Goal: Ask a question: Seek information or help from site administrators or community

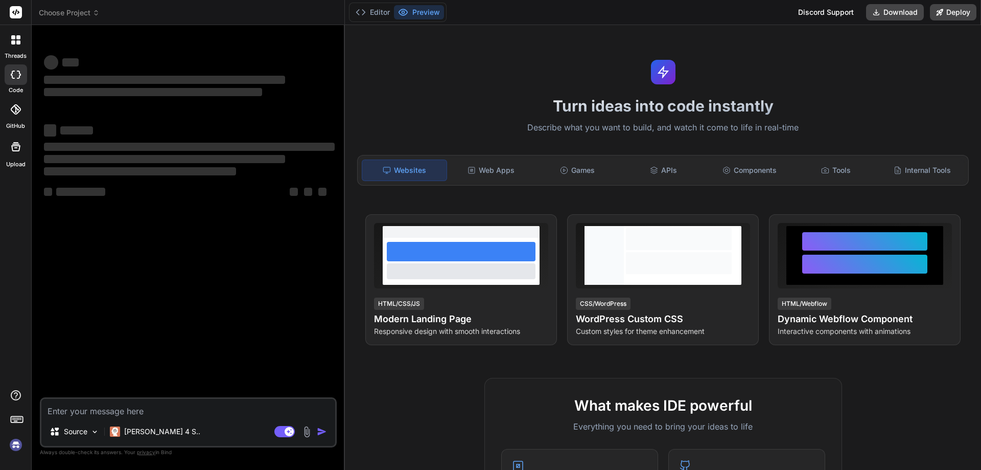
type textarea "x"
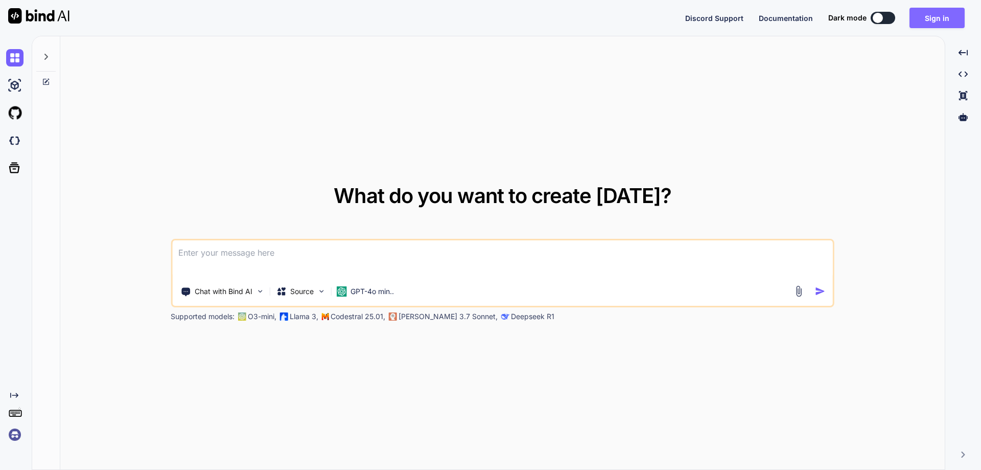
click at [926, 13] on button "Sign in" at bounding box center [936, 18] width 55 height 20
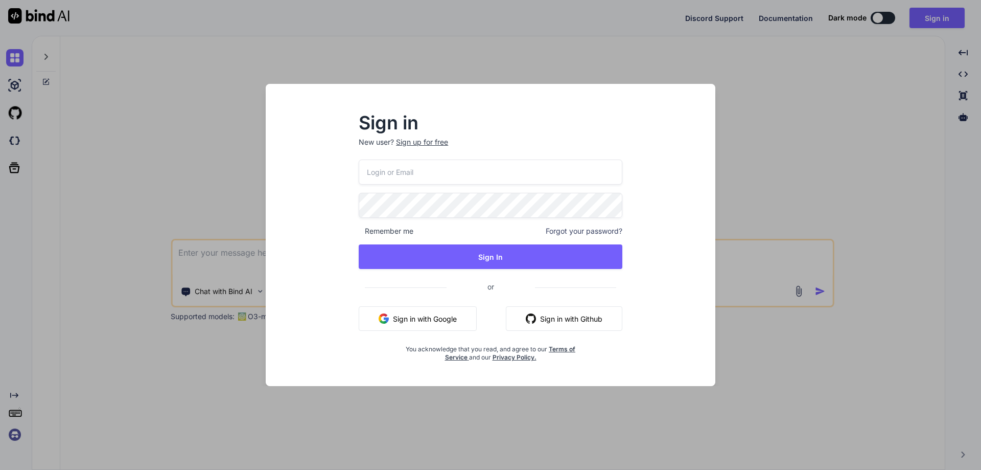
click at [437, 167] on input "email" at bounding box center [491, 171] width 264 height 25
paste input "[EMAIL_ADDRESS][DOMAIN_NAME]"
type input "[EMAIL_ADDRESS][DOMAIN_NAME]"
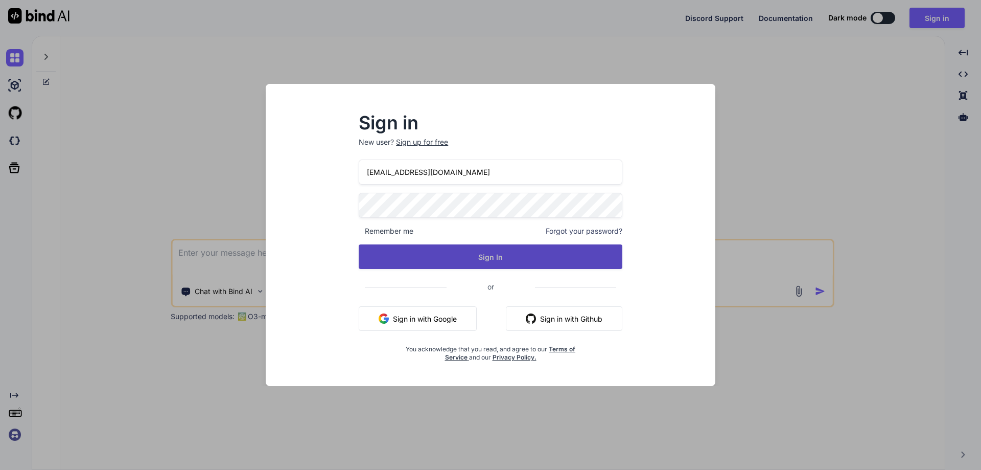
click at [381, 264] on button "Sign In" at bounding box center [491, 256] width 264 height 25
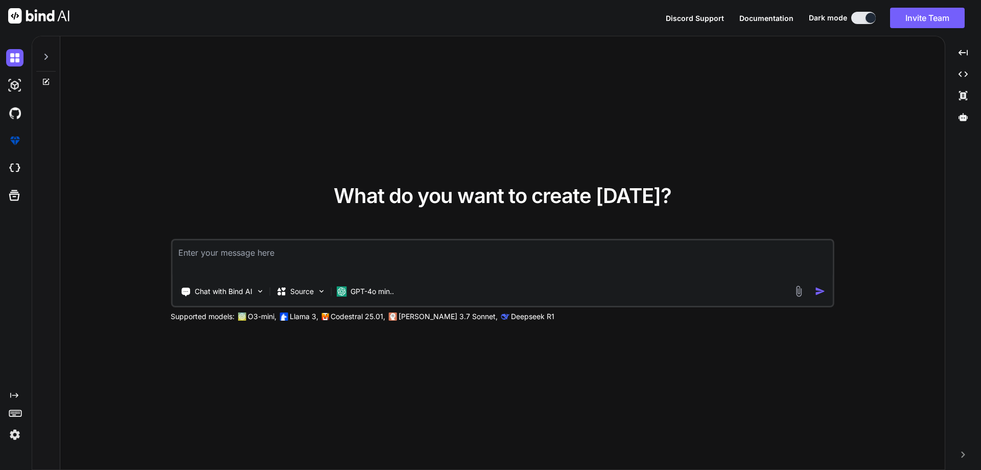
click at [275, 262] on textarea at bounding box center [502, 259] width 661 height 38
paste textarea "else if (userRegistration.UserType == "2") { RegisterUrl = _configuration.GetVa…"
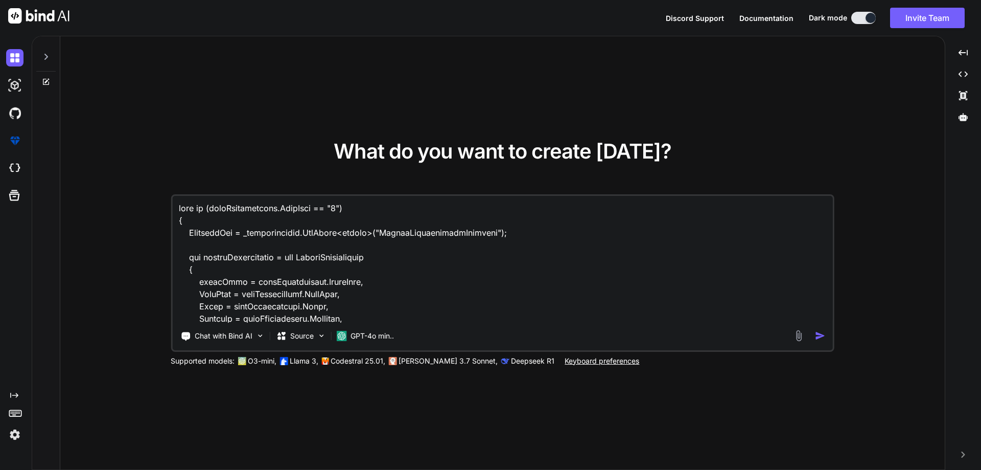
scroll to position [1976, 0]
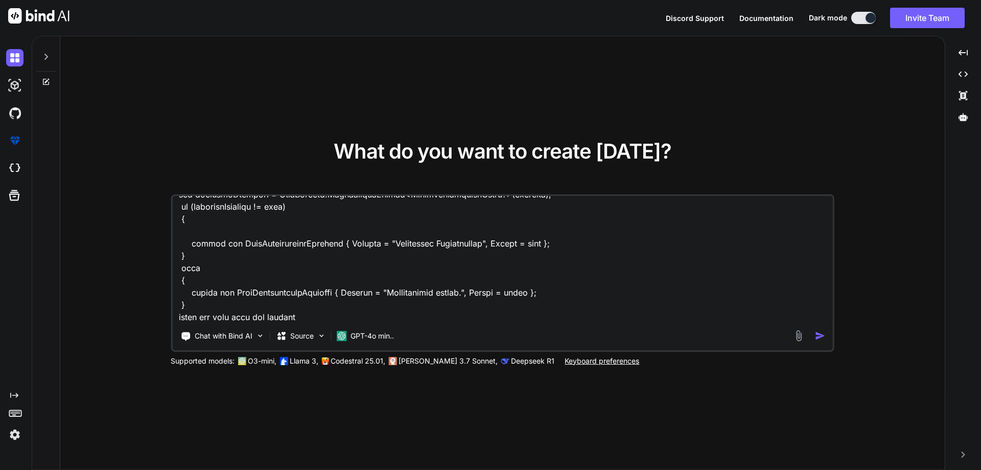
type textarea "else if (userRegistration.UserType == "2") { RegisterUrl = _configuration.GetVa…"
click at [817, 335] on img "button" at bounding box center [820, 335] width 11 height 11
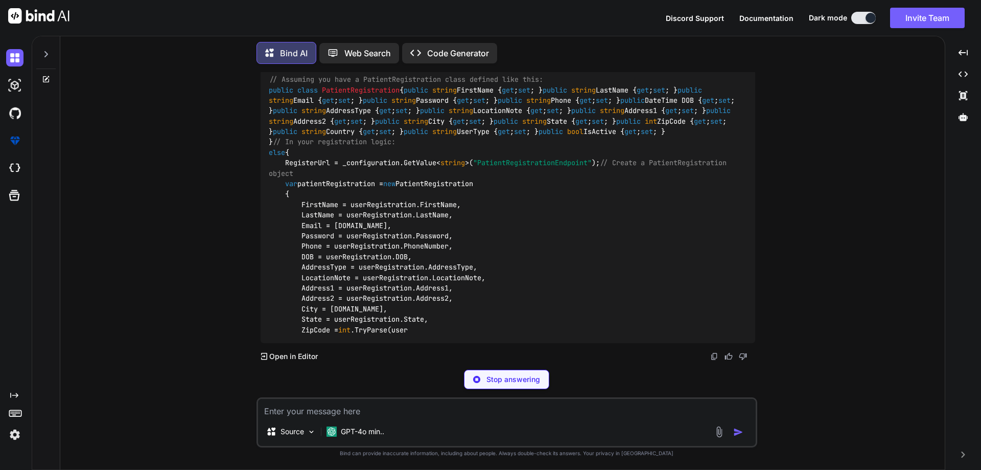
scroll to position [986, 0]
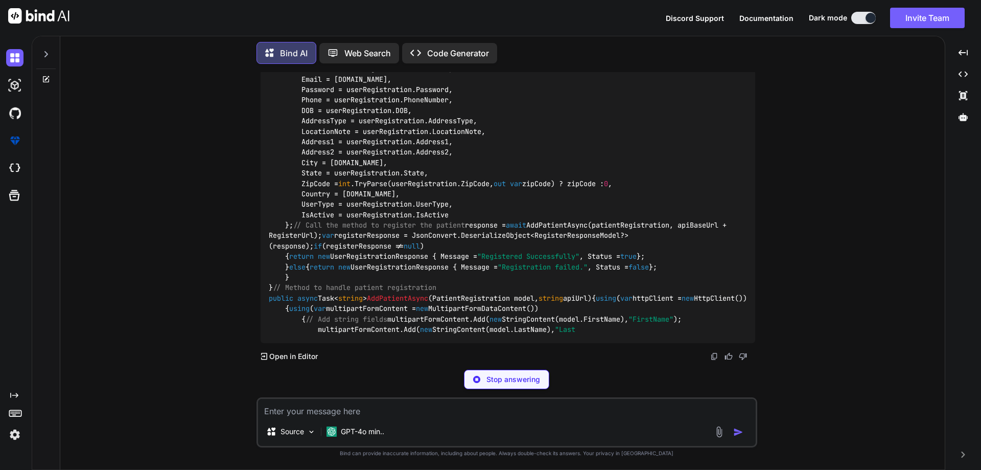
drag, startPoint x: 281, startPoint y: 196, endPoint x: 390, endPoint y: 191, distance: 108.9
click at [390, 191] on div "// Assuming you have a PatientRegistration class defined like this: public clas…" at bounding box center [508, 131] width 495 height 423
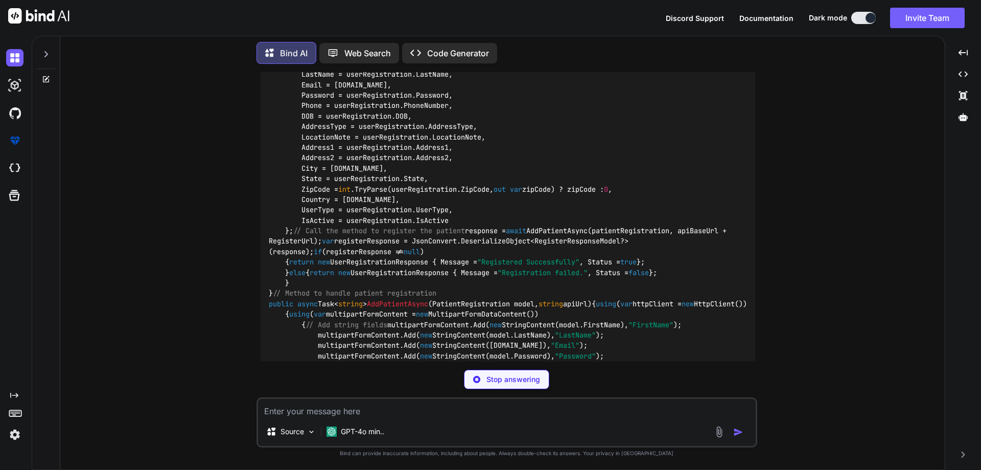
scroll to position [1073, 0]
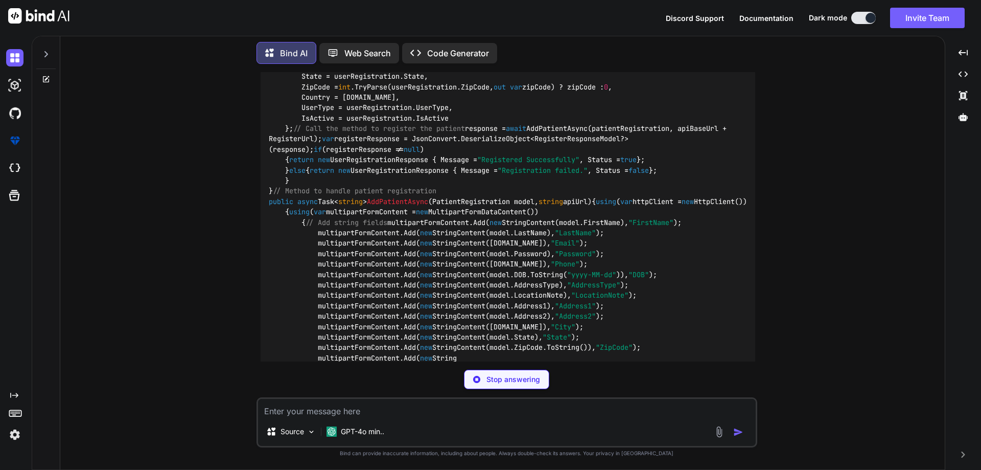
click at [300, 290] on div "// Assuming you have a PatientRegistration class defined like this: public clas…" at bounding box center [508, 98] width 495 height 548
drag, startPoint x: 294, startPoint y: 294, endPoint x: 275, endPoint y: 105, distance: 190.0
click at [275, 105] on div "// Assuming you have a PatientRegistration class defined like this: public clas…" at bounding box center [508, 129] width 495 height 610
copy code "var patientRegistration = new PatientRegistration { FirstName = userRegistratio…"
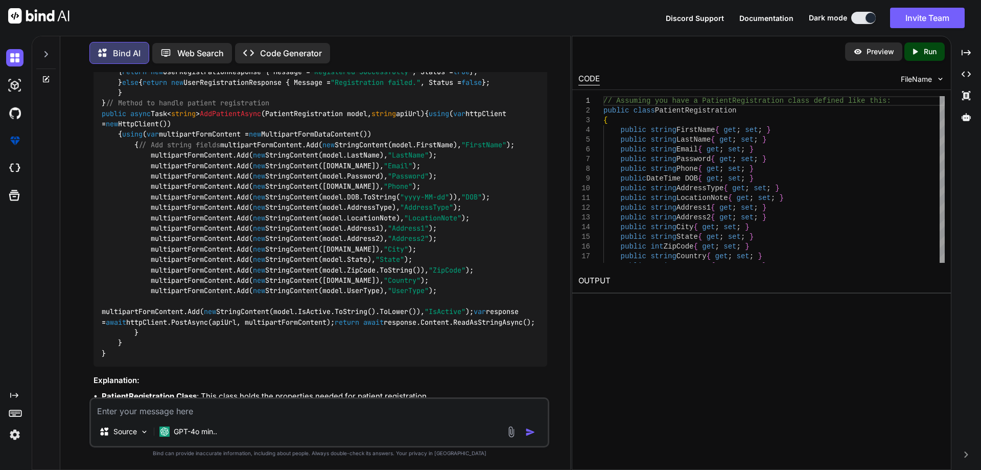
scroll to position [1232, 0]
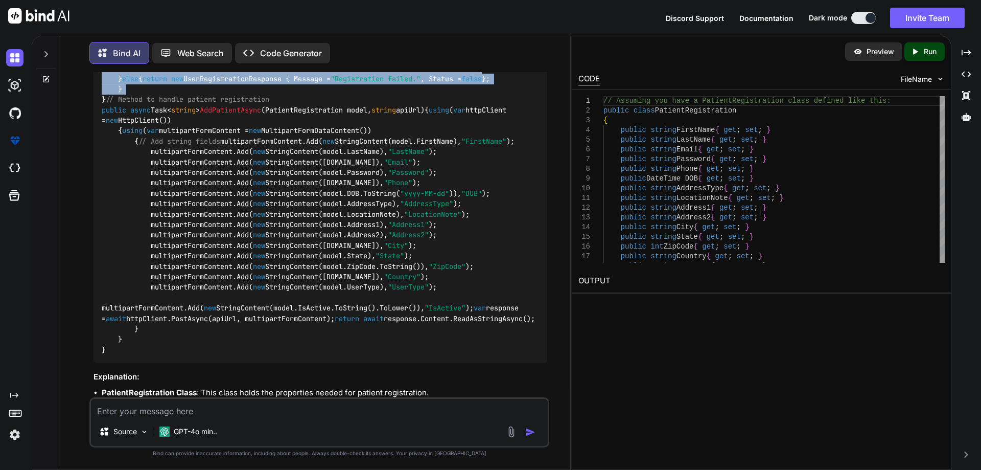
drag, startPoint x: 113, startPoint y: 223, endPoint x: 455, endPoint y: 315, distance: 354.0
click at [455, 315] on div "// Assuming you have a PatientRegistration class defined like this: public clas…" at bounding box center [321, 42] width 454 height 641
copy code "response = await AddPatientAsync(patientRegistration, apiBaseUrl + RegisterUrl)…"
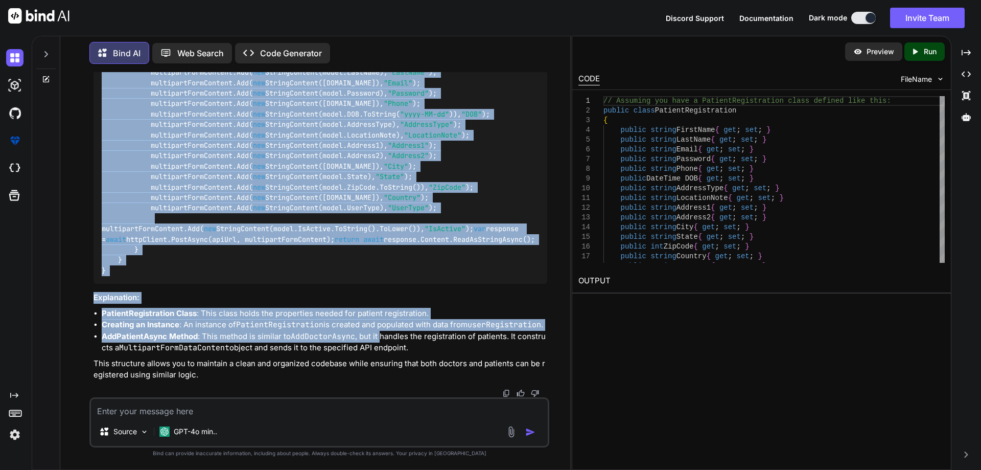
scroll to position [1613, 0]
drag, startPoint x: 102, startPoint y: 152, endPoint x: 388, endPoint y: 288, distance: 316.8
copy code "public async Task< string > AddPatientAsync ( PatientRegistration model, string…"
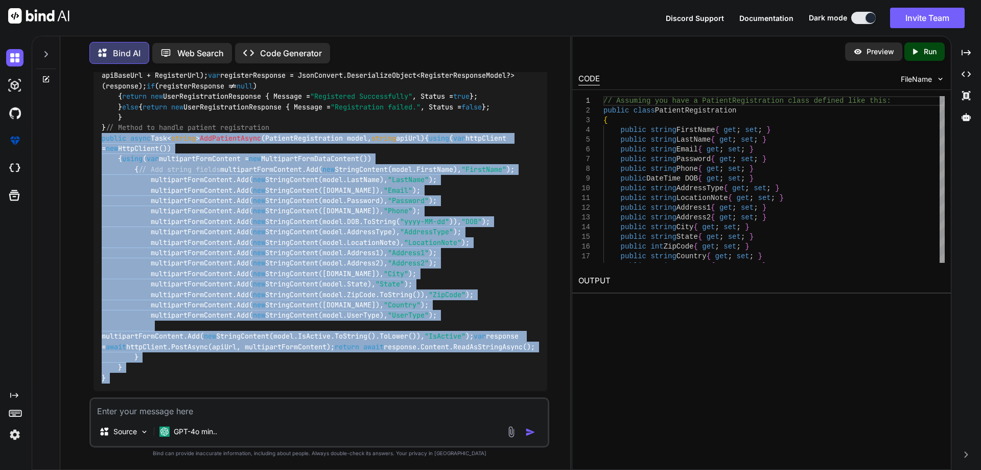
scroll to position [1204, 0]
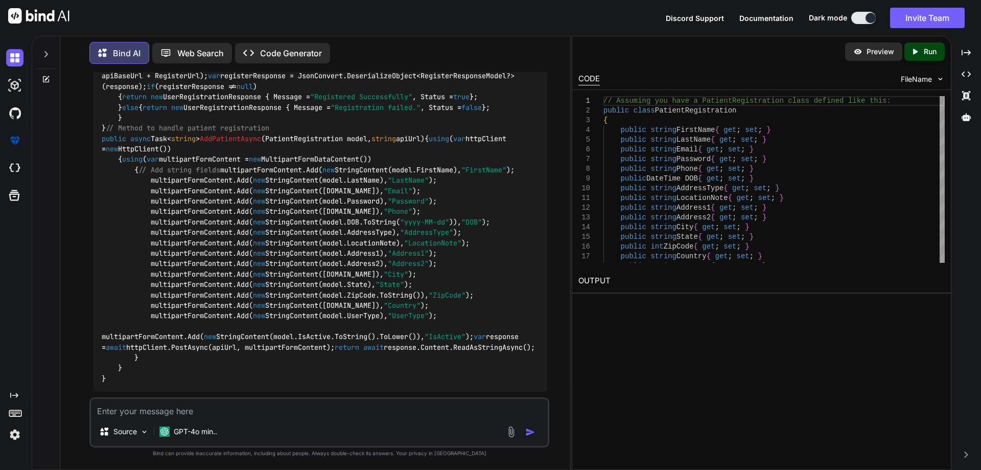
click at [198, 407] on textarea at bounding box center [319, 408] width 457 height 18
paste textarea "curl -X 'POST' \ '[URL]' \ -H 'accept: text/plain' \ -H 'Content-Type: multipar…"
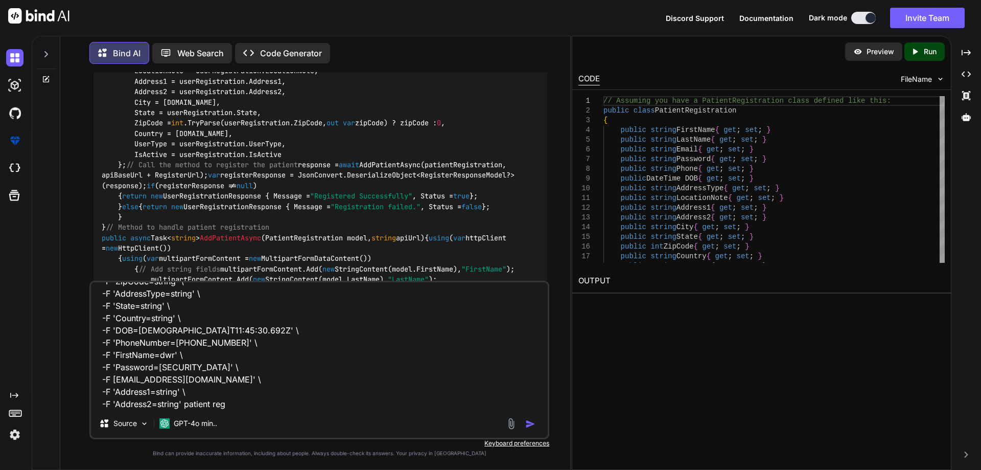
scroll to position [1102, 0]
drag, startPoint x: 272, startPoint y: 135, endPoint x: 347, endPoint y: 142, distance: 75.9
click at [347, 142] on div "// Assuming you have a PatientRegistration class defined like this: public clas…" at bounding box center [321, 172] width 454 height 641
copy code "Registration {"
click at [238, 403] on textarea "curl -X 'POST' \ '[URL]' \ -H 'accept: text/plain' \ -H 'Content-Type: multipar…" at bounding box center [319, 345] width 457 height 127
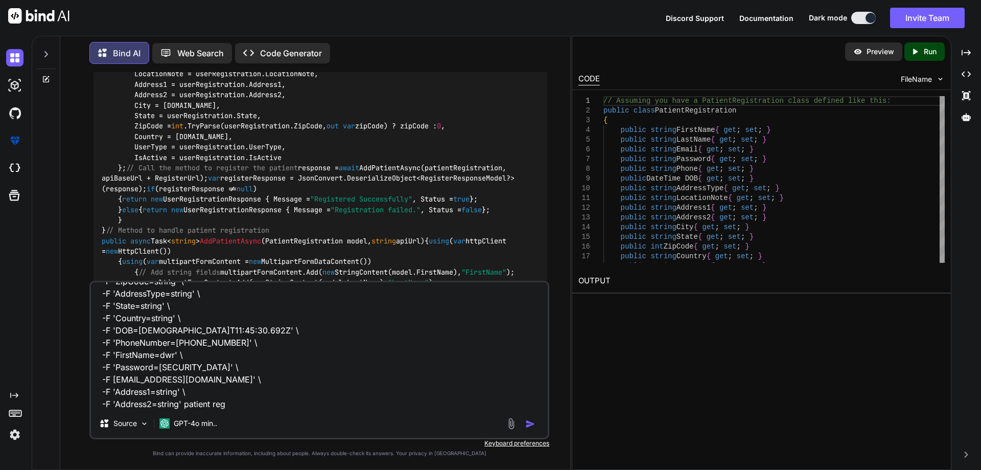
paste textarea "Registration {"
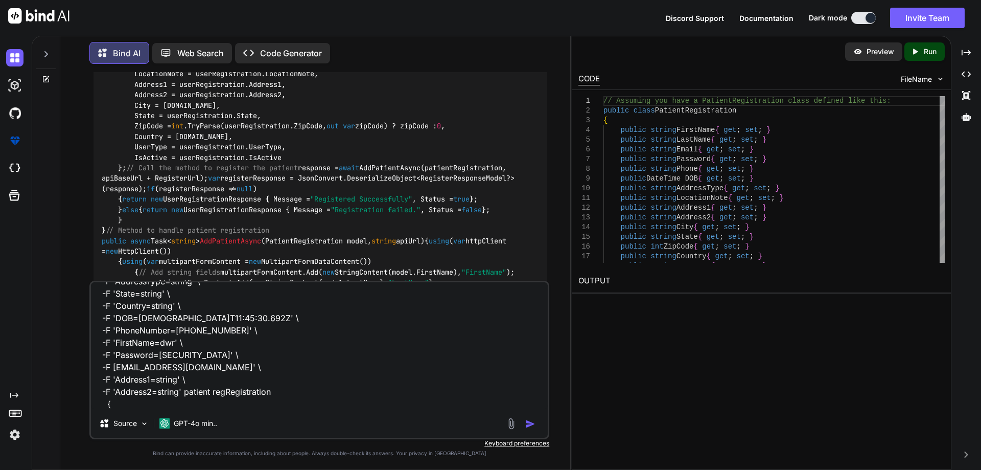
click at [228, 390] on textarea "curl -X 'POST' \ '[URL]' \ -H 'accept: text/plain' \ -H 'Content-Type: multipar…" at bounding box center [319, 345] width 457 height 127
click at [298, 396] on textarea "curl -X 'POST' \ '[URL]' \ -H 'accept: text/plain' \ -H 'Content-Type: multipar…" at bounding box center [319, 345] width 457 height 127
drag, startPoint x: 183, startPoint y: 392, endPoint x: 283, endPoint y: 395, distance: 99.7
click at [283, 395] on textarea "curl -X 'POST' \ '[URL]' \ -H 'accept: text/plain' \ -H 'Content-Type: multipar…" at bounding box center [319, 345] width 457 height 127
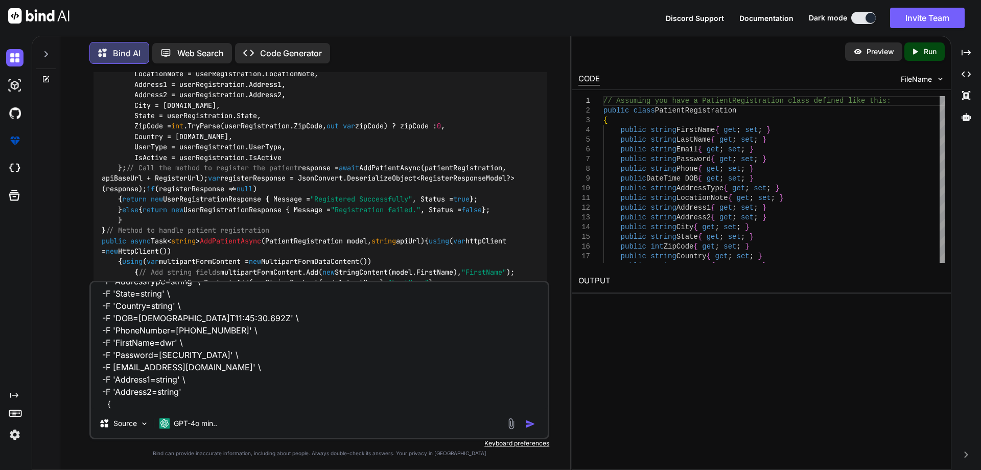
scroll to position [125, 0]
click at [134, 405] on textarea "curl -X 'POST' \ '[URL]' \ -H 'accept: text/plain' \ -H 'Content-Type: multipar…" at bounding box center [319, 345] width 457 height 127
paste textarea "patient registration"
type textarea "curl -X 'POST' \ '[URL]' \ -H 'accept: text/plain' \ -H 'Content-Type: multipar…"
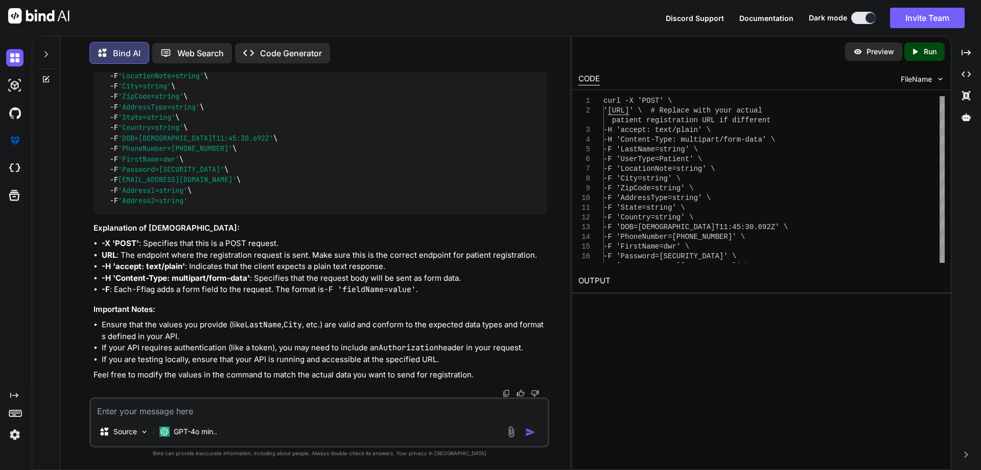
scroll to position [2129, 0]
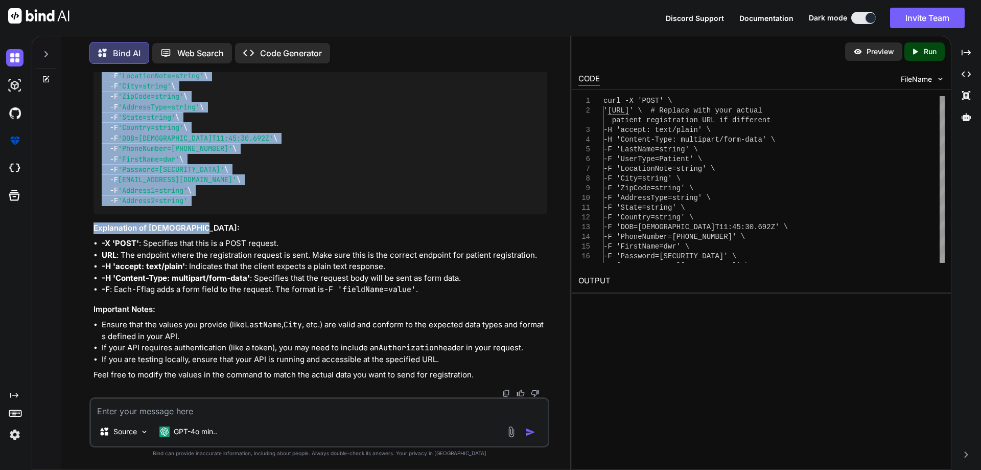
drag, startPoint x: 111, startPoint y: 105, endPoint x: 318, endPoint y: 319, distance: 298.1
click at [318, 319] on div "To perform a patient registration using the provided curl command, you need to …" at bounding box center [321, 155] width 454 height 452
click at [254, 214] on div "curl -X 'POST' \ '[URL]' \ # Replace with your actual patient registration URL …" at bounding box center [321, 112] width 454 height 204
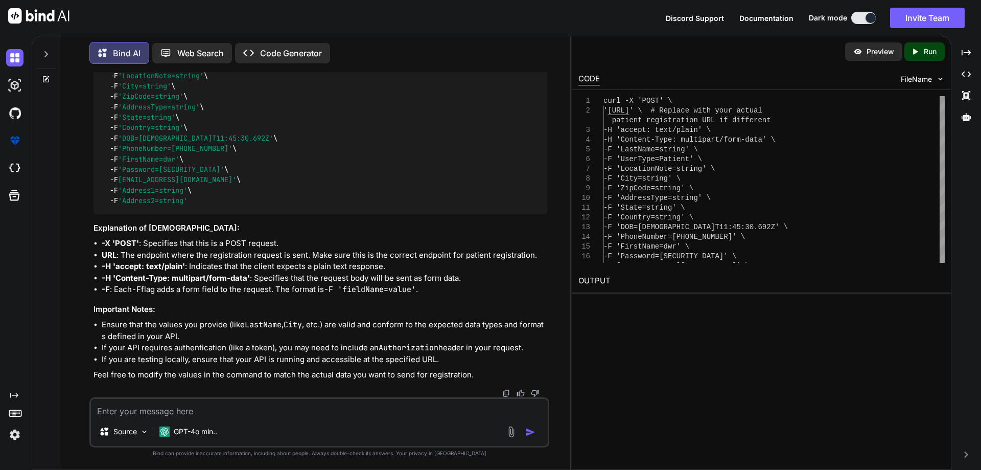
click at [521, 6] on img at bounding box center [522, 1] width 8 height 8
click at [220, 397] on div "Source GPT-4o min.." at bounding box center [319, 422] width 460 height 50
click at [211, 407] on textarea at bounding box center [319, 408] width 457 height 18
paste textarea "curl -X 'POST' \ '[URL]' \ # Replace with your actual patient registration URL …"
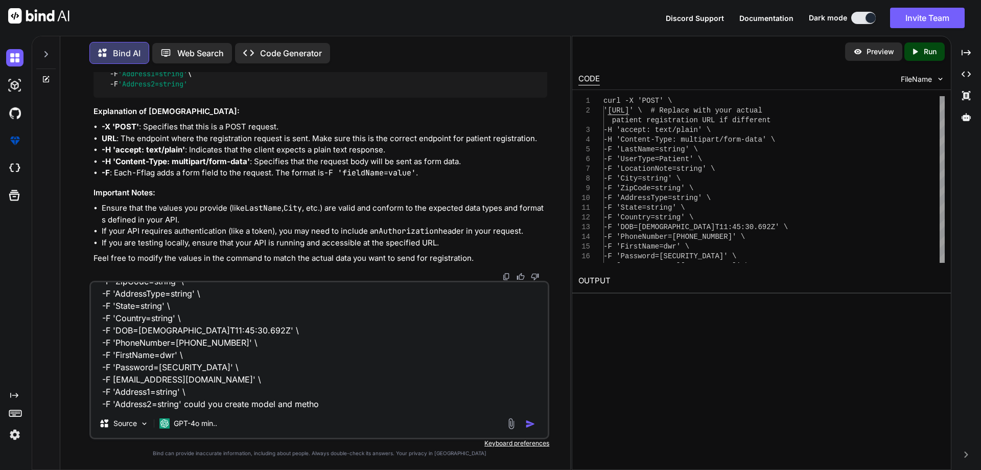
type textarea "curl -X 'POST' \ '[URL]' \ # Replace with your actual patient registration URL …"
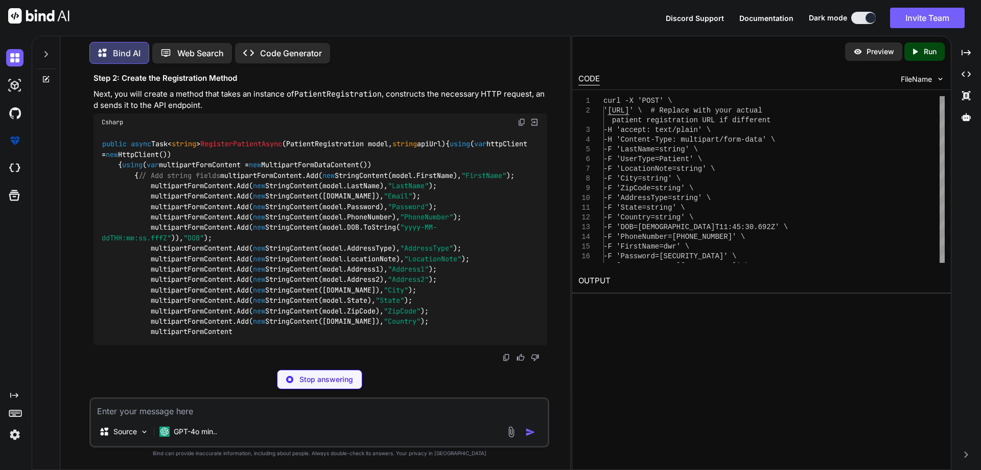
scroll to position [2692, 0]
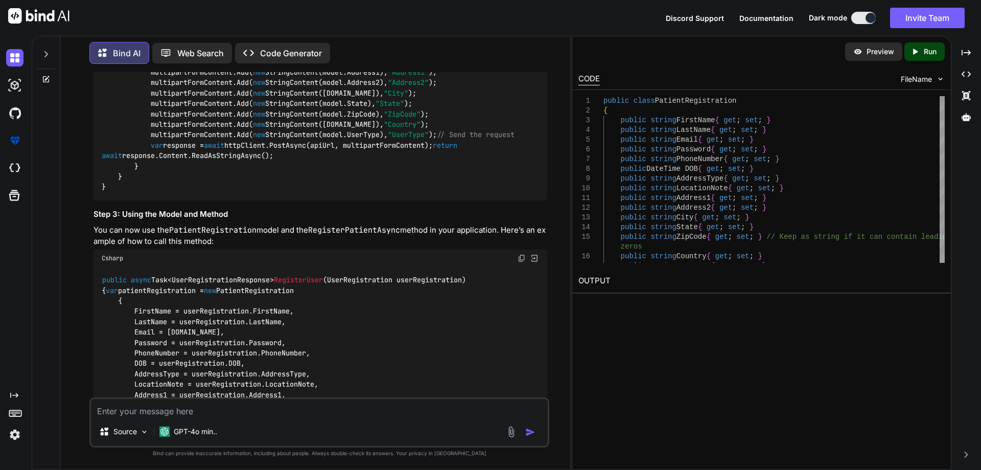
click at [215, 407] on textarea at bounding box center [319, 408] width 457 height 18
paste textarea "public async Task<UserRegistrationResponse> UserRegistration([FromForm] UserReg…"
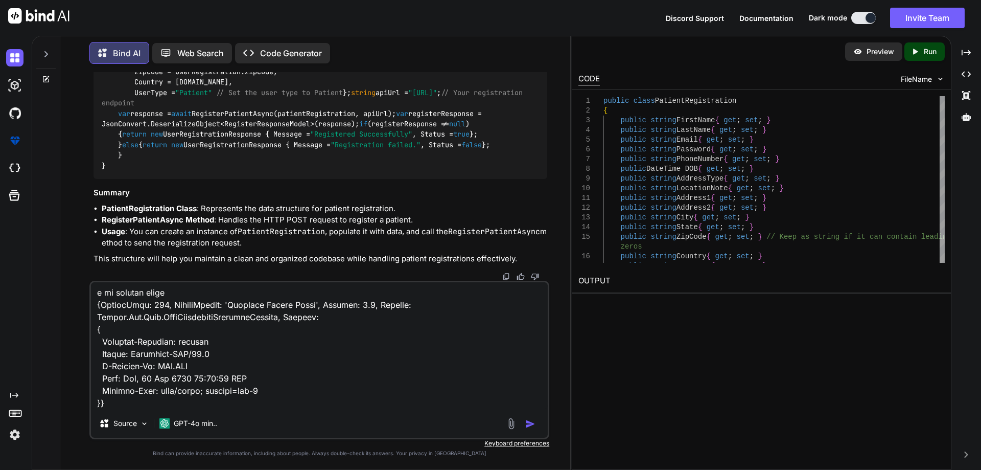
scroll to position [3671, 0]
type textarea "public async Task<UserRegistrationResponse> UserRegistration([FromForm] UserReg…"
click at [526, 424] on img "button" at bounding box center [530, 423] width 10 height 10
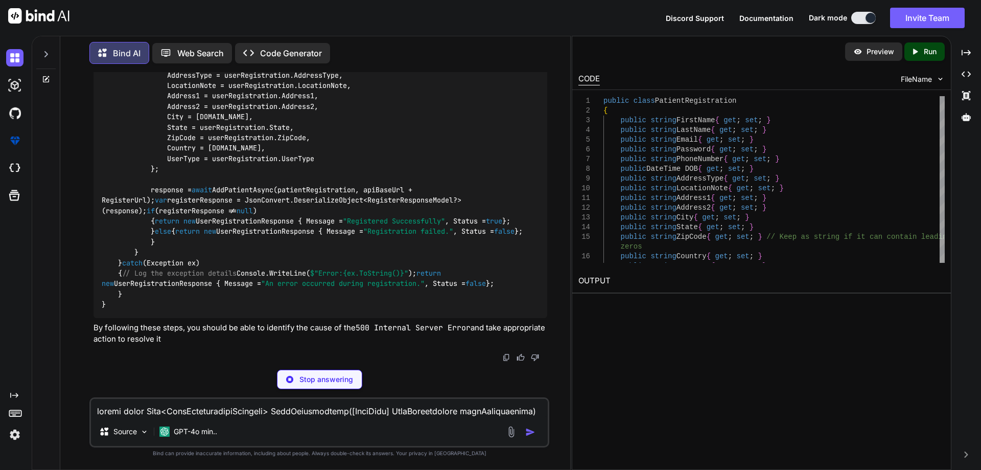
scroll to position [5100, 0]
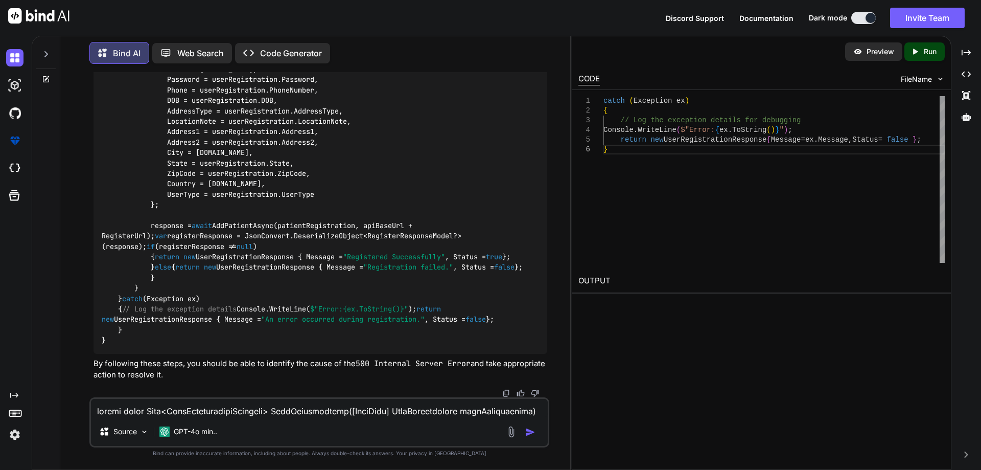
click at [166, 405] on textarea at bounding box center [319, 408] width 457 height 18
paste textarea "DOB = userRegistration.DOB,"
type textarea "DOB = userRegistration.DOB,"
drag, startPoint x: 117, startPoint y: 411, endPoint x: 92, endPoint y: 413, distance: 25.1
click at [92, 413] on textarea "DOB = userRegistration.DOB," at bounding box center [319, 408] width 457 height 18
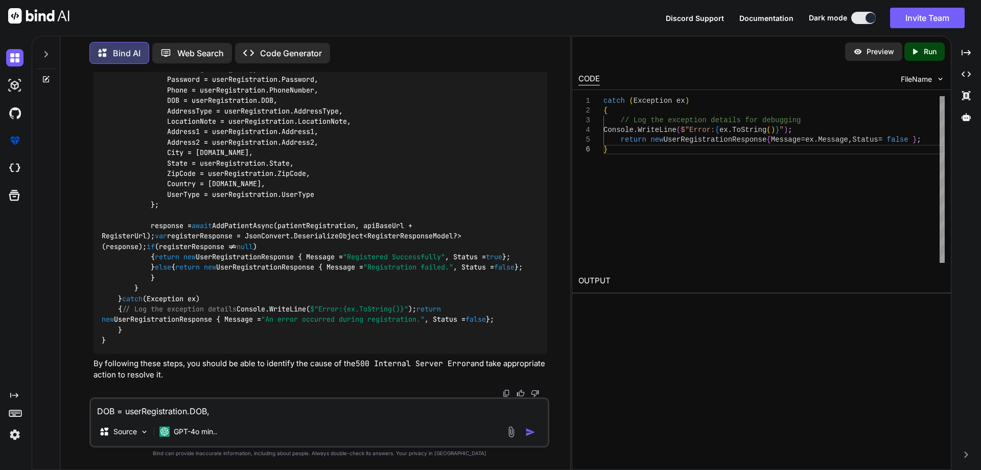
click at [254, 412] on textarea "DOB = userRegistration.DOB," at bounding box center [319, 408] width 457 height 18
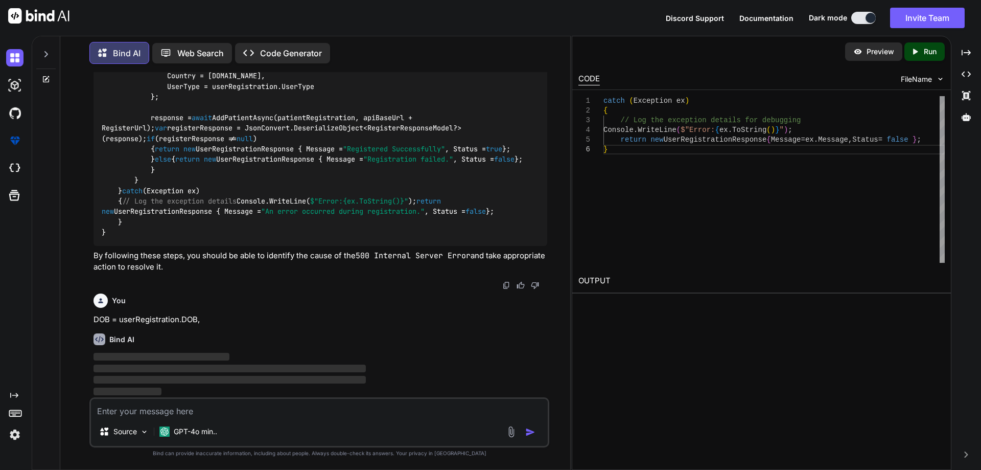
scroll to position [5208, 0]
paste textarea "DOB"
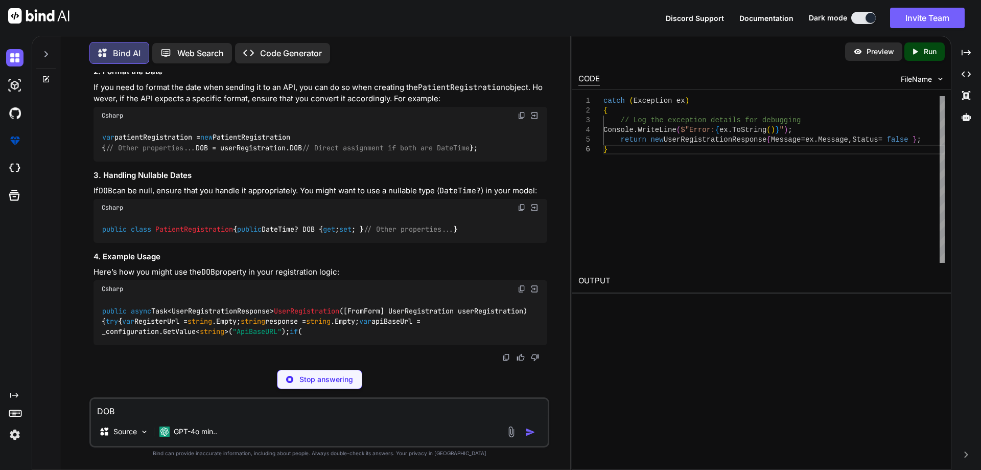
drag, startPoint x: 129, startPoint y: 410, endPoint x: 16, endPoint y: 410, distance: 112.9
click at [16, 410] on div "Created with Pixso. Bind AI Web Search Created with Pixso. Code Generator You B…" at bounding box center [490, 253] width 981 height 434
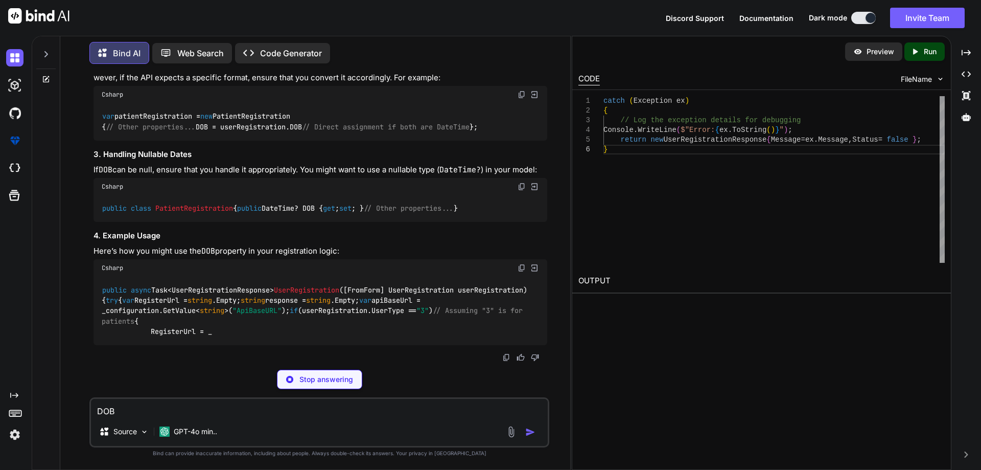
paste textarea "public DateTime DOB { get; set; }"
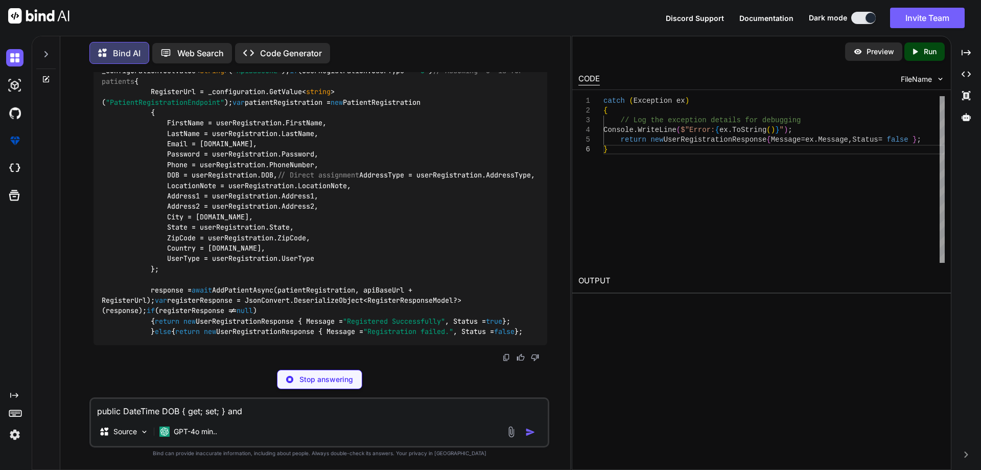
drag, startPoint x: 119, startPoint y: 319, endPoint x: 198, endPoint y: 315, distance: 78.8
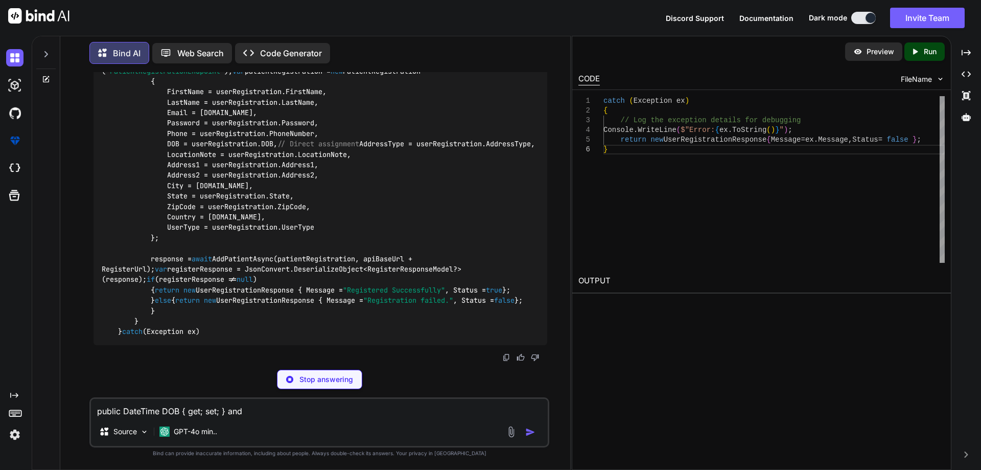
copy p "userRegistration.DOB"
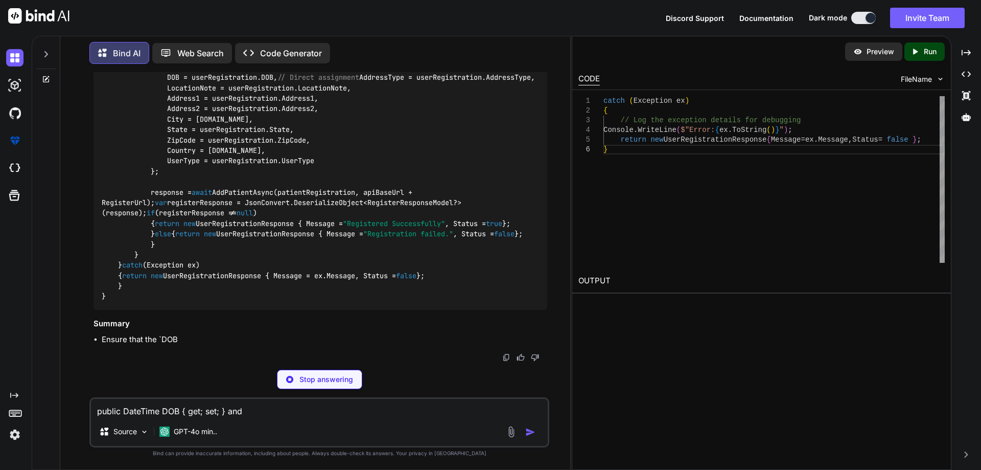
click at [270, 417] on div "public DateTime DOB { get; set; } and Source GPT-4o min.." at bounding box center [319, 422] width 460 height 50
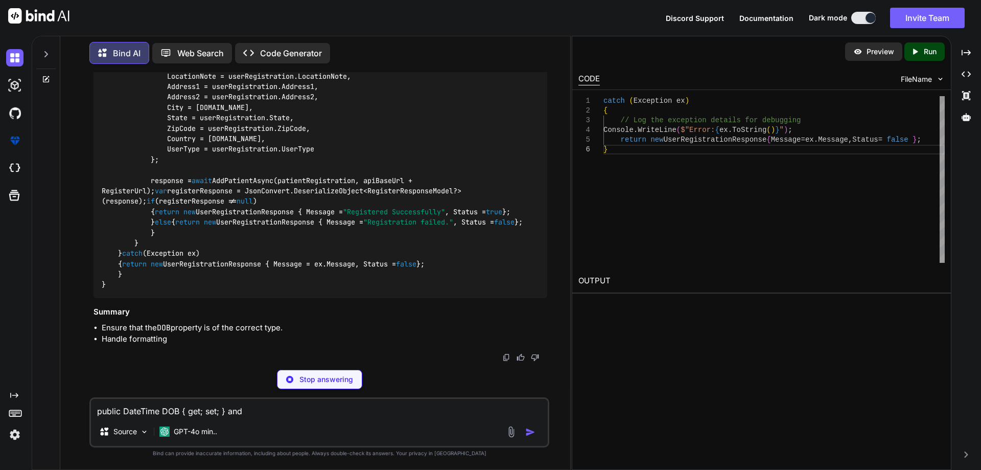
click at [268, 412] on textarea "public DateTime DOB { get; set; } and" at bounding box center [319, 408] width 457 height 18
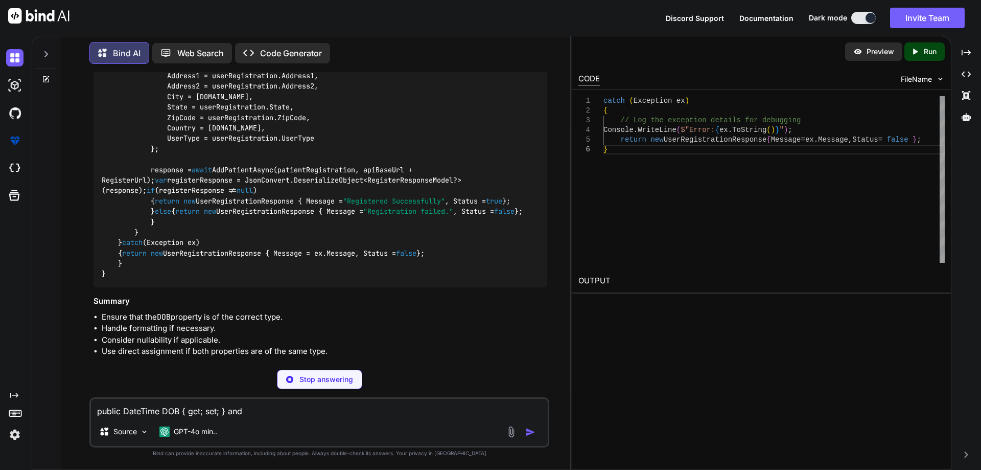
paste textarea "userRegistration.DOB"
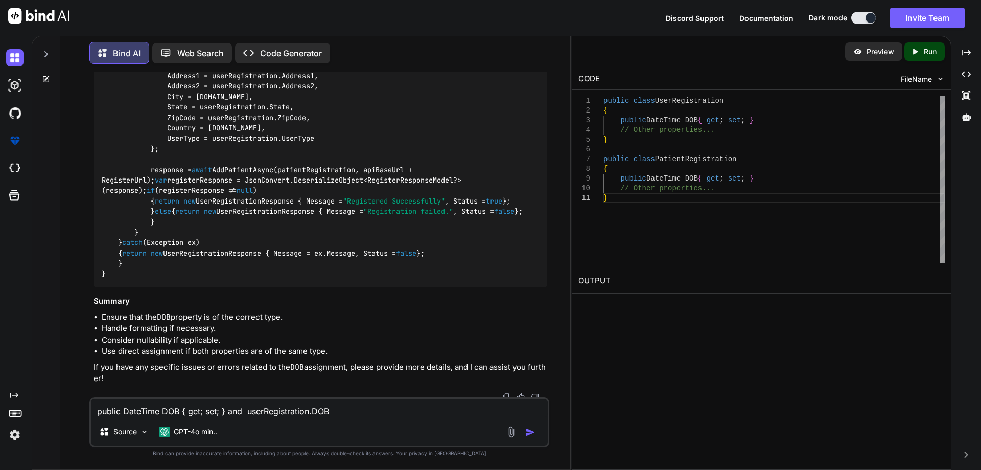
paste textarea "public DateOnly DOB { get; set; }"
drag, startPoint x: 95, startPoint y: 317, endPoint x: 207, endPoint y: 318, distance: 112.4
copy p "DOB = userRegistration.DOB,"
click at [459, 412] on textarea "public DateTime DOB { get; set; } and userRegistration.DOB public DateOnly DOB …" at bounding box center [319, 408] width 457 height 18
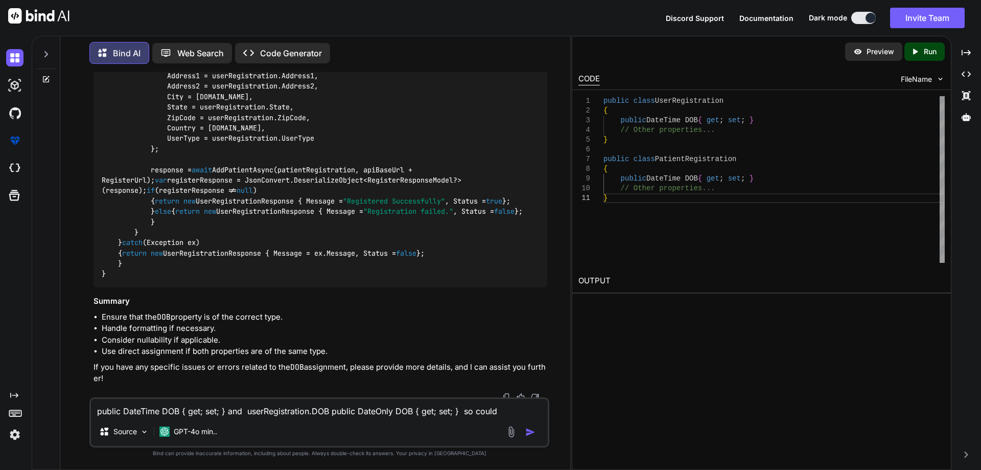
paste textarea "DOB = userRegistration.DOB,"
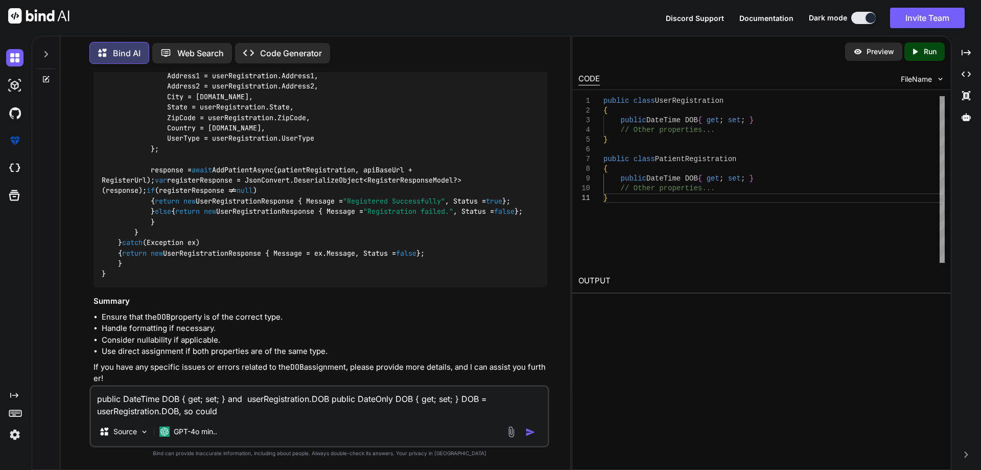
drag, startPoint x: 226, startPoint y: 399, endPoint x: 91, endPoint y: 392, distance: 135.0
click at [91, 392] on textarea "public DateTime DOB { get; set; } and userRegistration.DOB public DateOnly DOB …" at bounding box center [319, 401] width 457 height 31
click at [181, 410] on textarea "public DateTime DOB { get; set; } and userRegistration.DOB public DateOnly DOB …" at bounding box center [319, 401] width 457 height 31
click at [183, 413] on textarea "public DateTime DOB { get; set; } and userRegistration.DOB public DateOnly DOB …" at bounding box center [319, 401] width 457 height 31
click at [96, 401] on textarea "public DateTime DOB { get; set; } and userRegistration.DOB public DateOnly DOB …" at bounding box center [319, 401] width 457 height 31
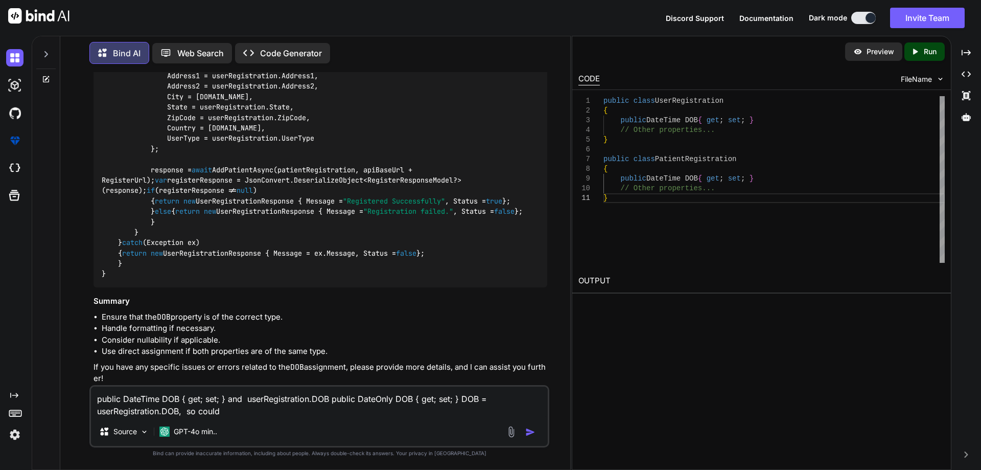
paste textarea "UserRegistration"
drag, startPoint x: 163, startPoint y: 400, endPoint x: 0, endPoint y: 379, distance: 164.3
click at [0, 379] on div "Created with Pixso. Bind AI Web Search Created with Pixso. Code Generator You B…" at bounding box center [490, 253] width 981 height 434
click at [225, 412] on textarea "public DateTime DOB { get; set; } and userRegistration.DOB public DateOnly DOB …" at bounding box center [319, 401] width 457 height 31
type textarea "public DateTime DOB { get; set; } and userRegistration.DOB public DateOnly DOB …"
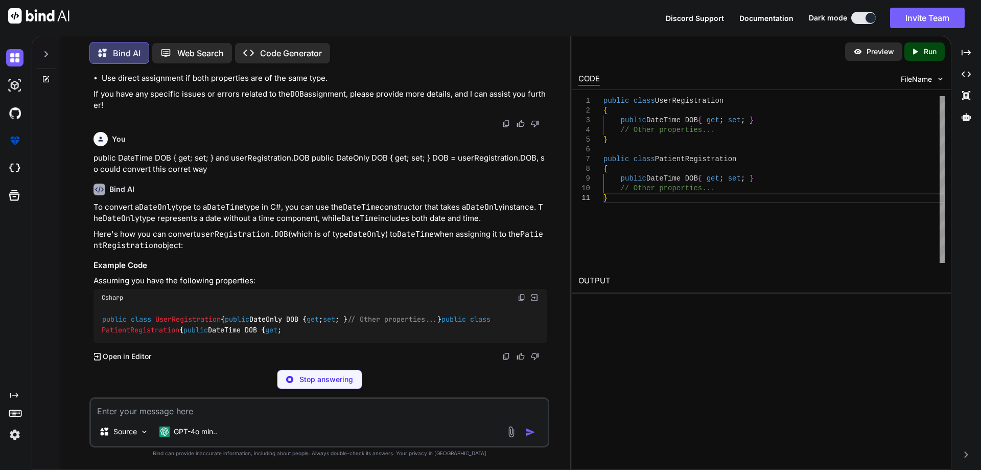
scroll to position [6538, 0]
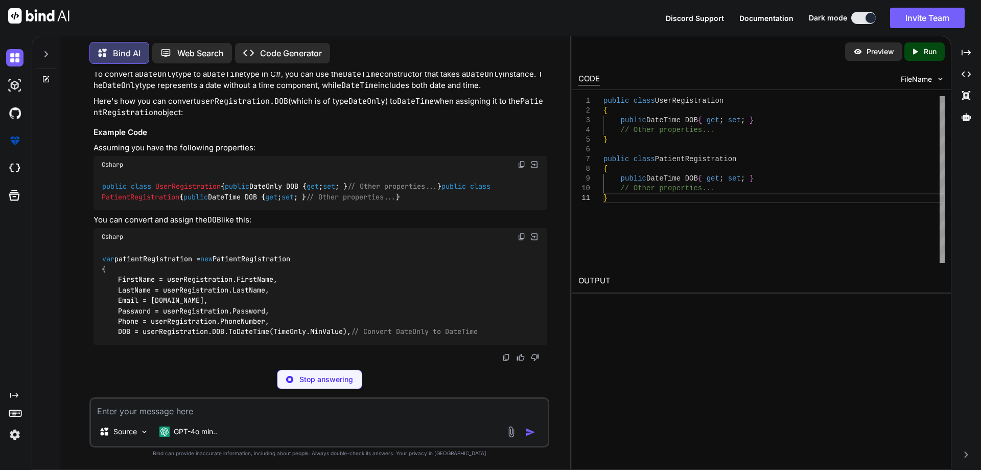
click at [175, 79] on code "DateOnly" at bounding box center [157, 74] width 37 height 10
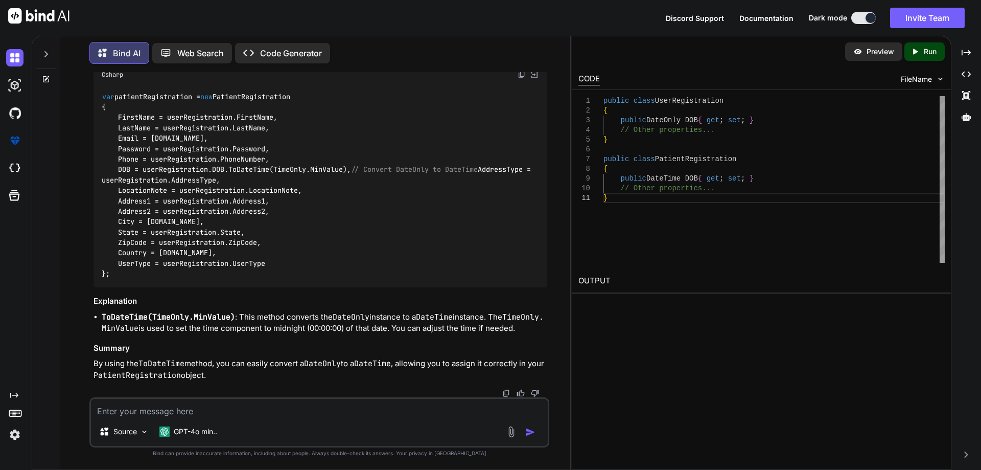
scroll to position [6947, 0]
drag, startPoint x: 119, startPoint y: 249, endPoint x: 354, endPoint y: 248, distance: 235.0
click at [354, 248] on code "var patientRegistration = new PatientRegistration { FirstName = userRegistratio…" at bounding box center [318, 185] width 433 height 188
copy code "DOB = userRegistration.DOB.ToDateTime(TimeOnly.MinValue),"
